Goal: Navigation & Orientation: Find specific page/section

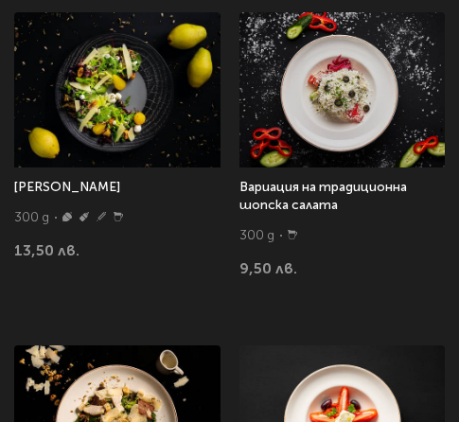
scroll to position [662, 0]
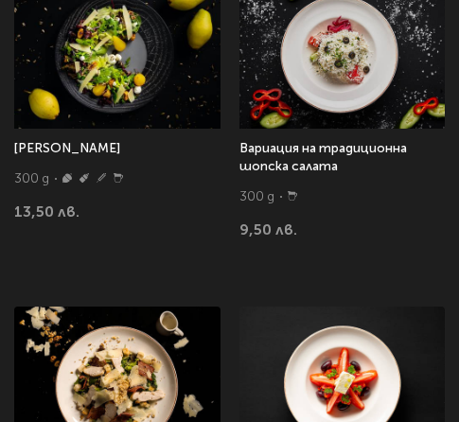
click at [144, 44] on img at bounding box center [117, 51] width 206 height 155
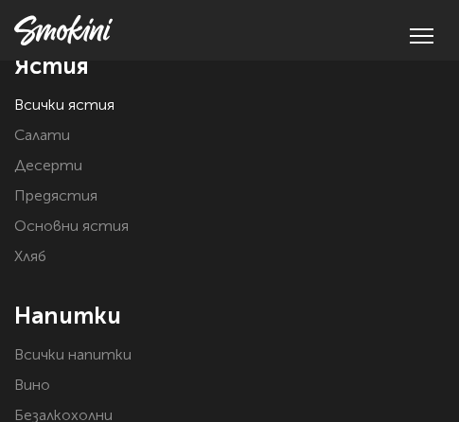
scroll to position [50, 0]
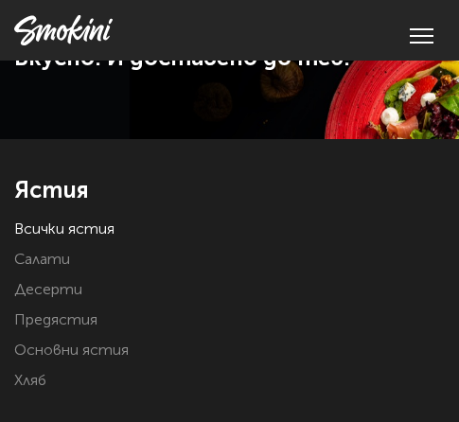
click at [45, 341] on li "Основни ястия" at bounding box center [229, 351] width 431 height 26
click at [44, 344] on link "Основни ястия" at bounding box center [71, 351] width 115 height 15
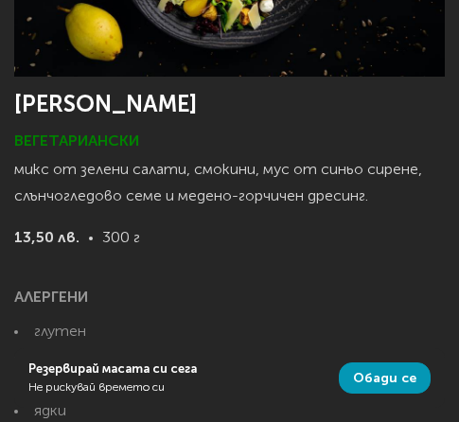
scroll to position [284, 0]
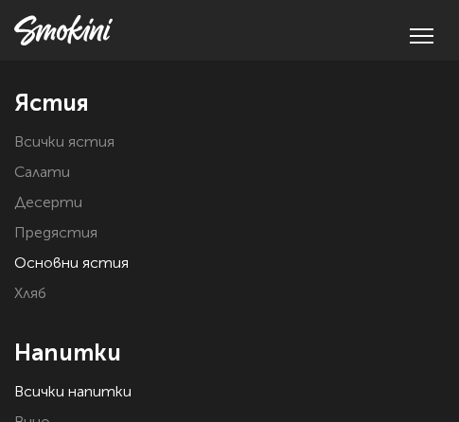
scroll to position [95, 0]
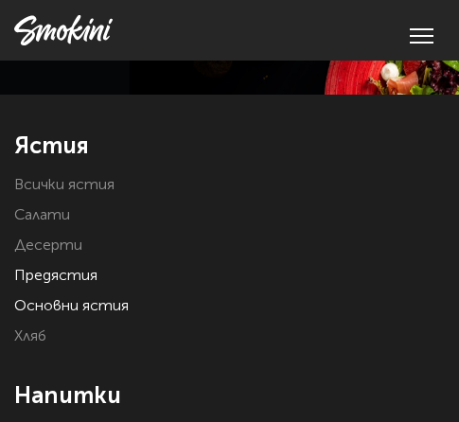
click at [44, 269] on link "Предястия" at bounding box center [55, 276] width 83 height 15
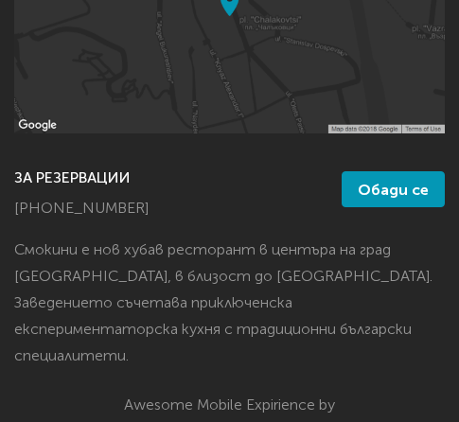
scroll to position [1609, 0]
